Goal: Information Seeking & Learning: Learn about a topic

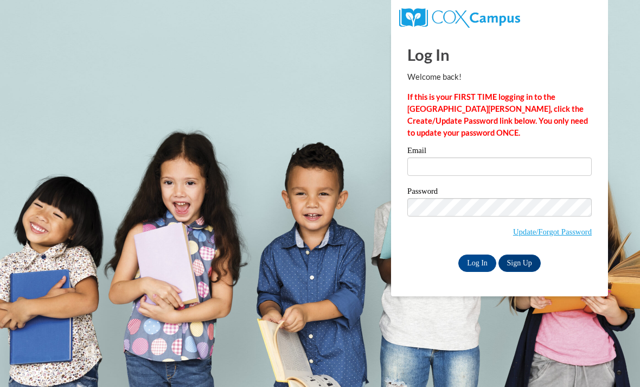
click at [439, 150] on label "Email" at bounding box center [499, 151] width 184 height 11
click at [439, 157] on input "Email" at bounding box center [499, 166] width 184 height 18
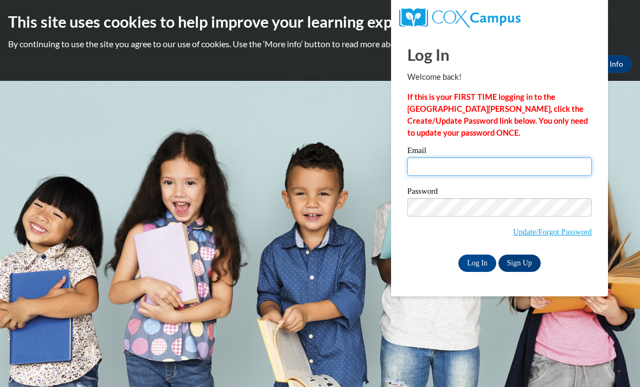
click at [427, 167] on input "Email" at bounding box center [499, 166] width 184 height 18
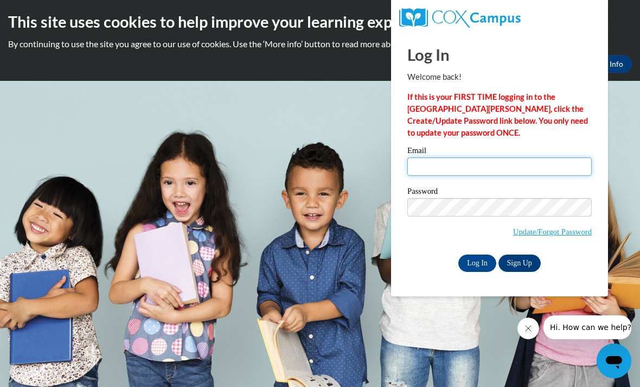
type input "Aramirez1@bpc.edu"
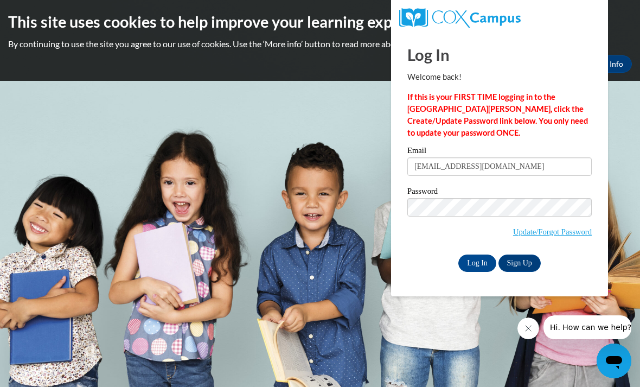
click at [477, 262] on input "Log In" at bounding box center [477, 262] width 38 height 17
click at [474, 262] on input "Log In" at bounding box center [477, 262] width 38 height 17
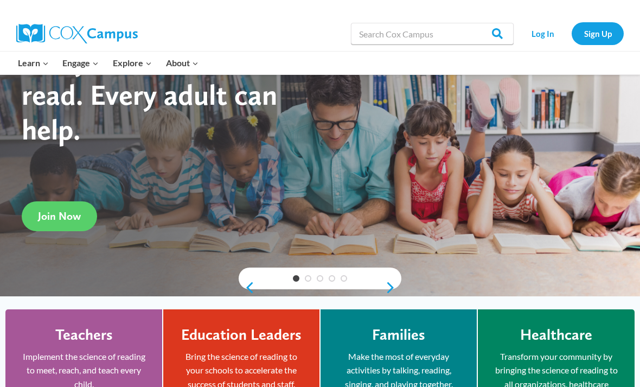
click at [545, 37] on link "Log In" at bounding box center [542, 33] width 47 height 22
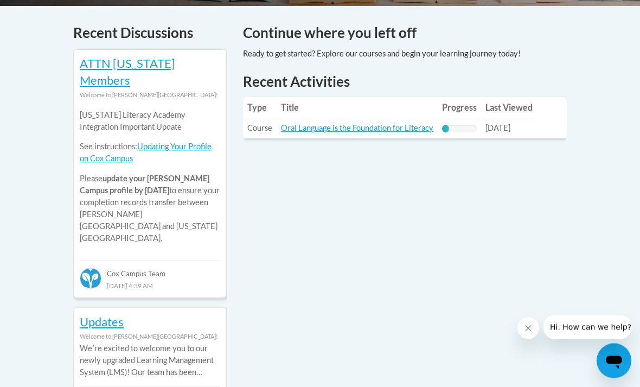
scroll to position [466, 0]
click at [403, 123] on link "Oral Language is the Foundation for Literacy" at bounding box center [357, 127] width 152 height 9
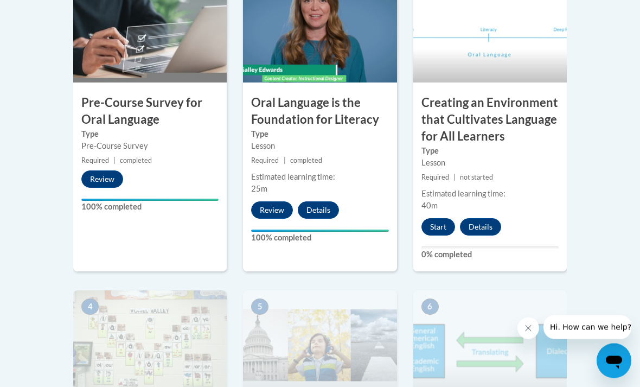
scroll to position [467, 0]
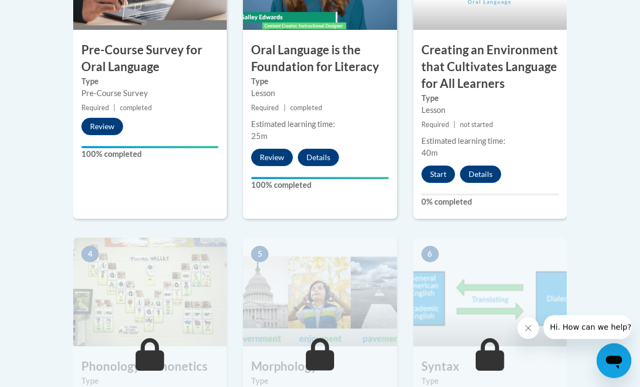
click at [438, 166] on button "Start" at bounding box center [438, 174] width 34 height 17
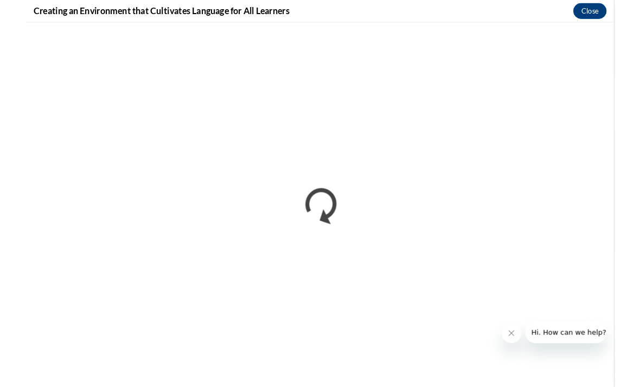
scroll to position [49, 0]
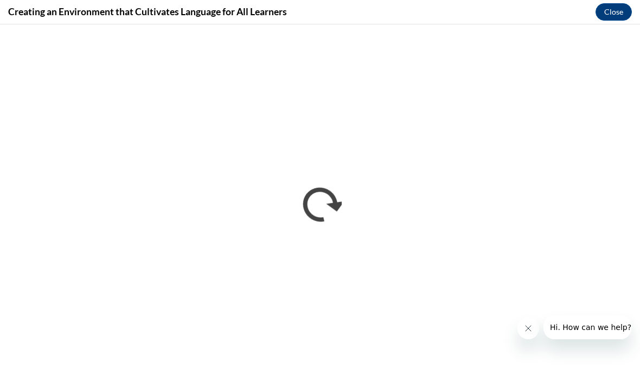
click at [525, 319] on button "Close message from company" at bounding box center [528, 328] width 22 height 22
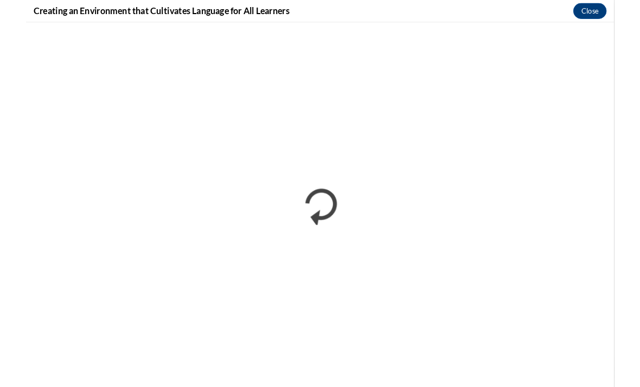
scroll to position [480, 0]
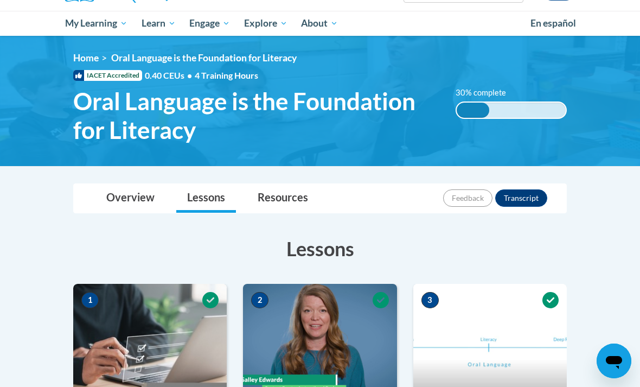
scroll to position [105, 0]
click at [1, 159] on img at bounding box center [320, 101] width 640 height 130
